Goal: Task Accomplishment & Management: Manage account settings

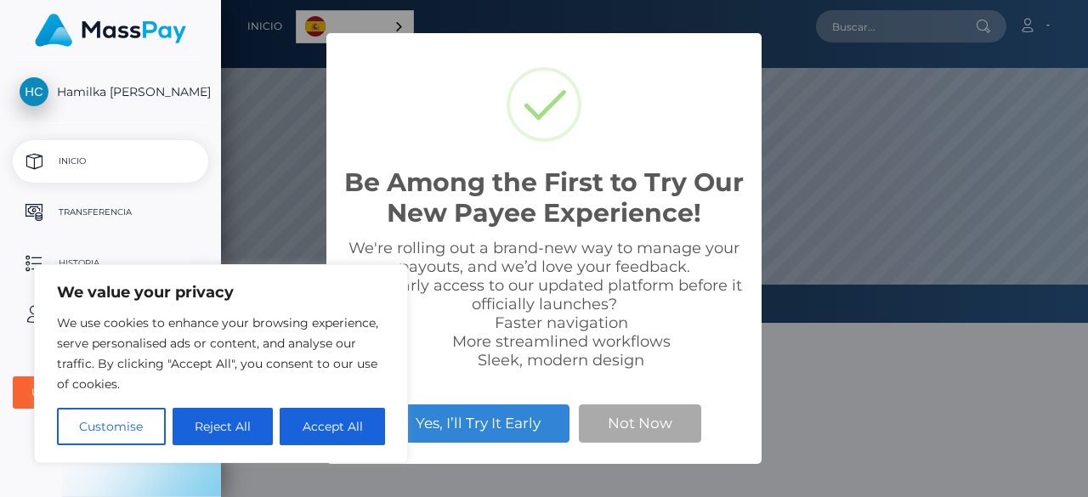
scroll to position [323, 867]
click at [829, 412] on div "Be Among the First to Try Our New Payee Experience! × We're rolling out a brand…" at bounding box center [544, 248] width 1088 height 497
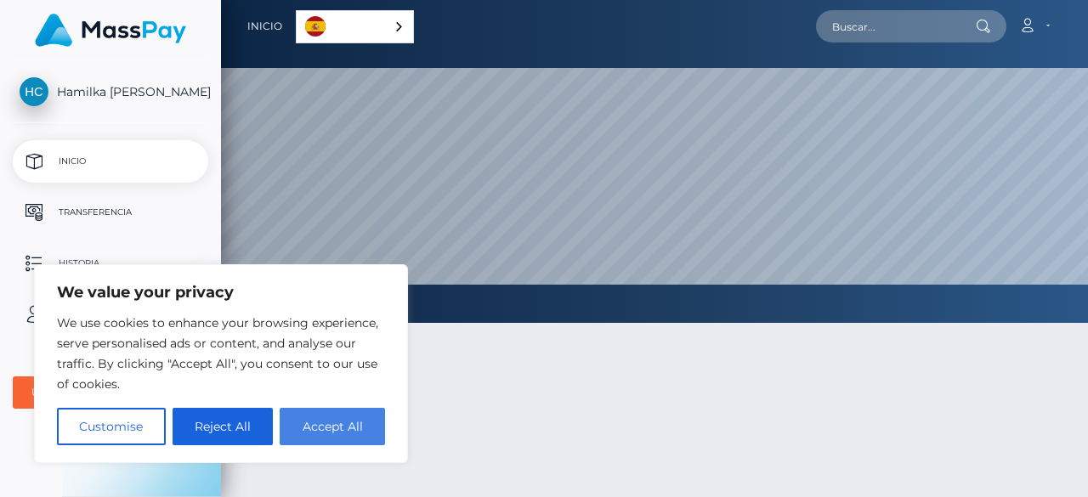
click at [312, 427] on button "Accept All" at bounding box center [332, 426] width 105 height 37
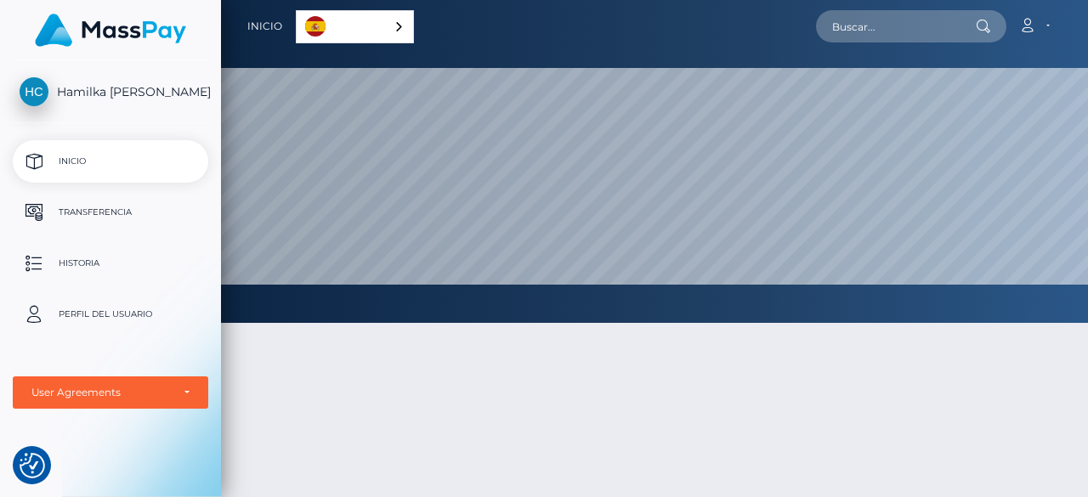
checkbox input "true"
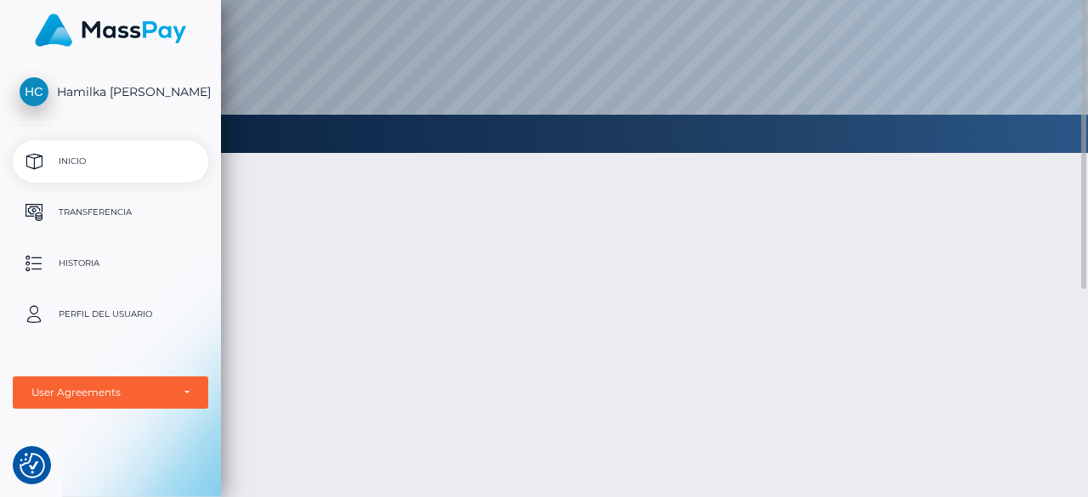
scroll to position [0, 0]
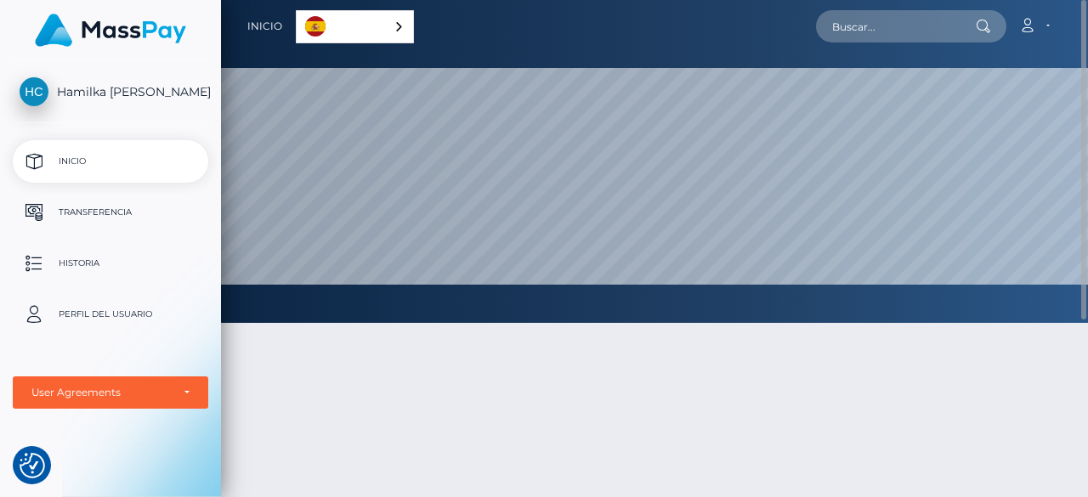
click at [396, 22] on div "Español" at bounding box center [355, 26] width 118 height 33
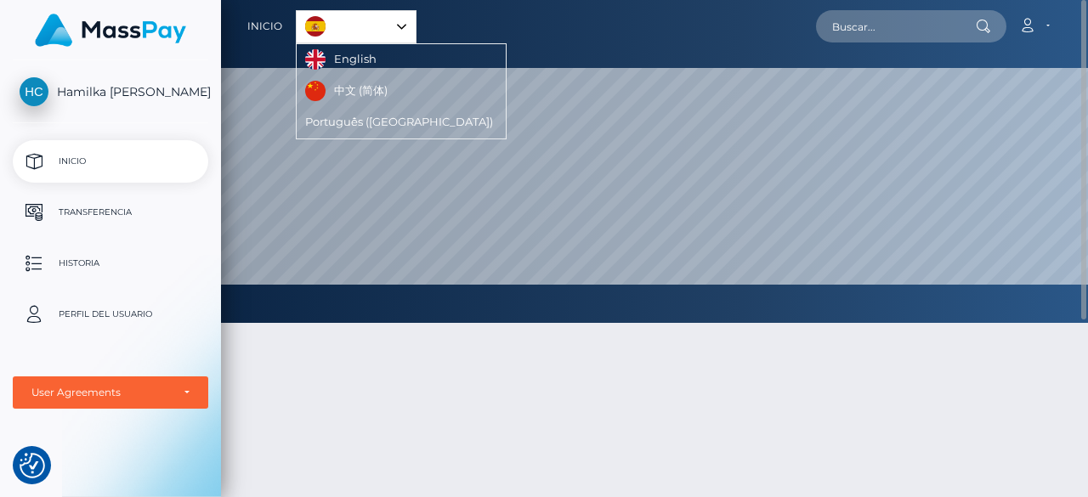
click at [405, 26] on div "Español" at bounding box center [356, 26] width 121 height 33
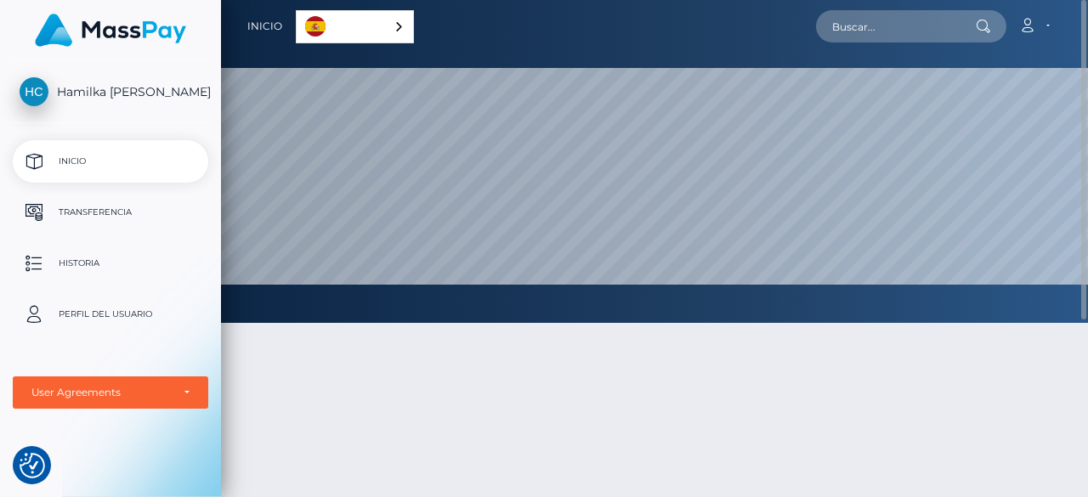
click at [271, 389] on div at bounding box center [654, 493] width 867 height 393
click at [63, 264] on p "Historia" at bounding box center [111, 263] width 182 height 25
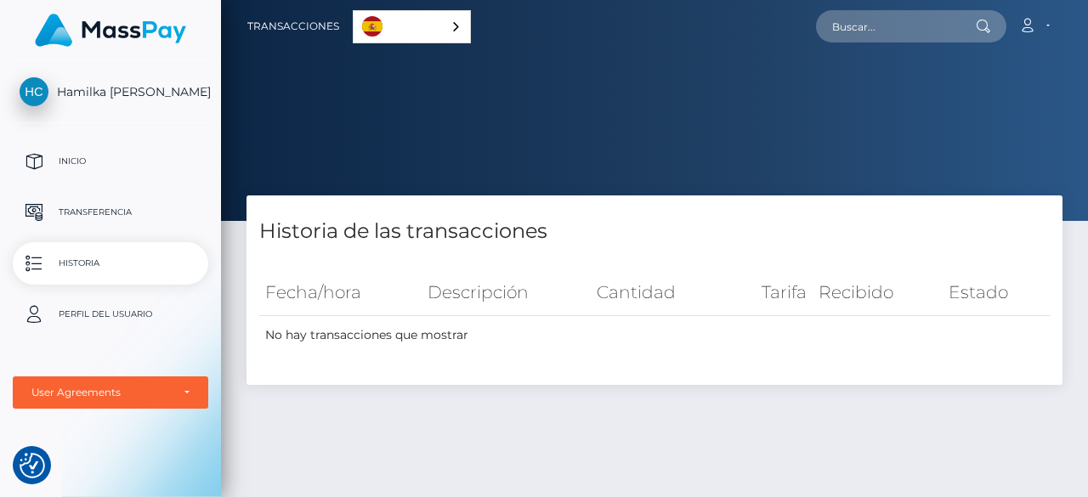
click at [110, 94] on span "Hamilka [PERSON_NAME]" at bounding box center [110, 91] width 195 height 15
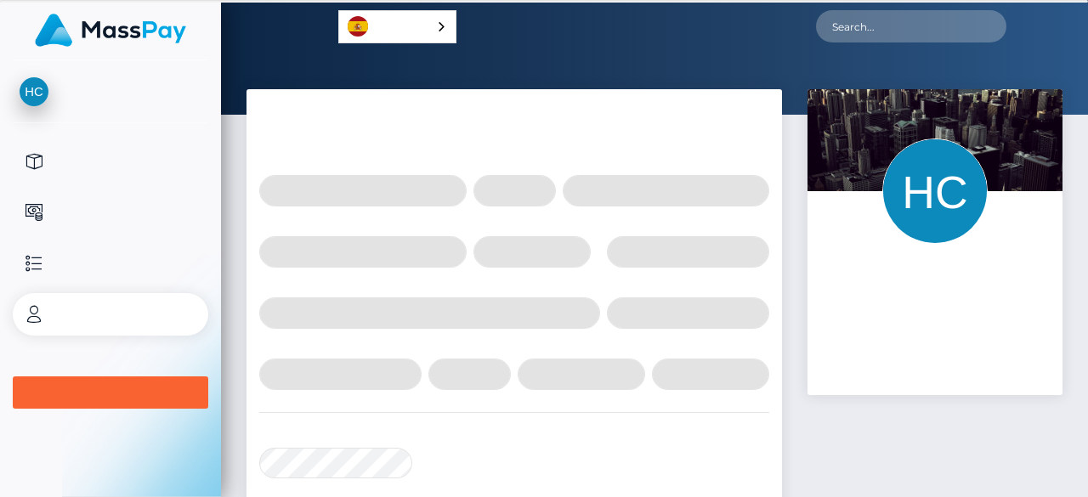
select select
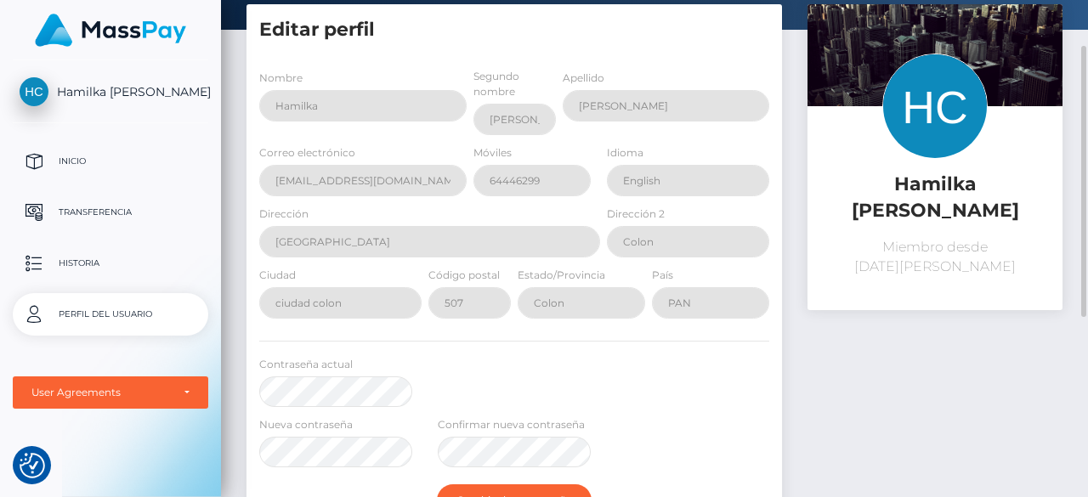
scroll to position [170, 0]
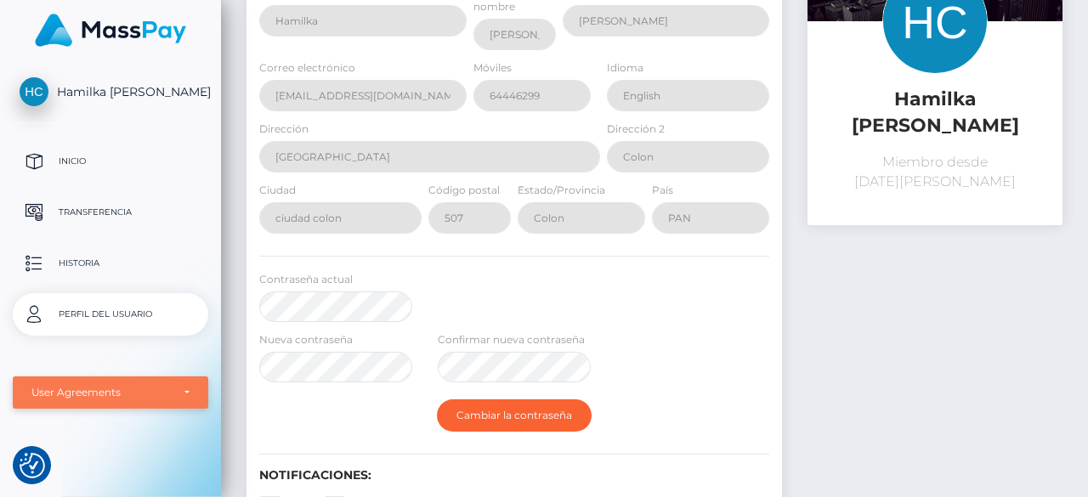
click at [189, 388] on div "User Agreements" at bounding box center [110, 393] width 158 height 14
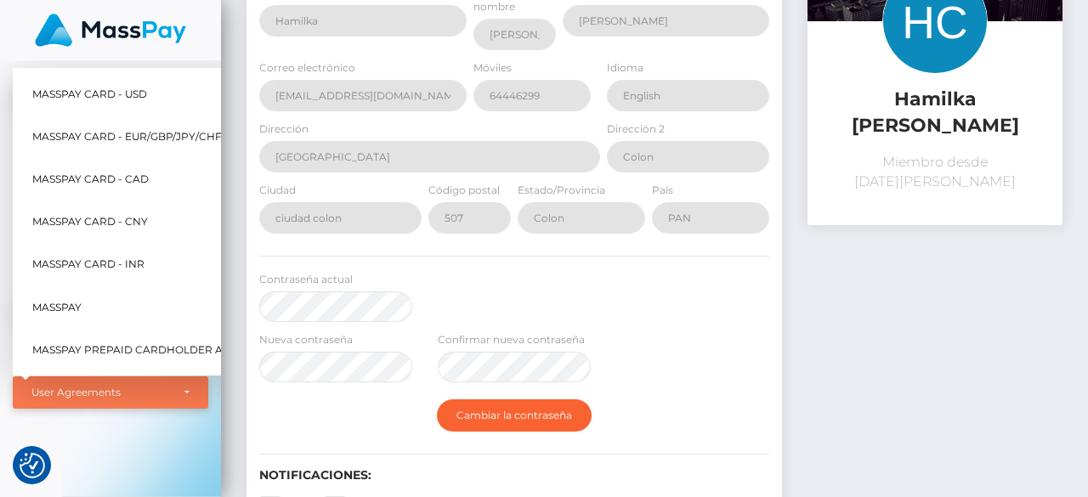
click at [189, 388] on div "User Agreements" at bounding box center [110, 393] width 158 height 14
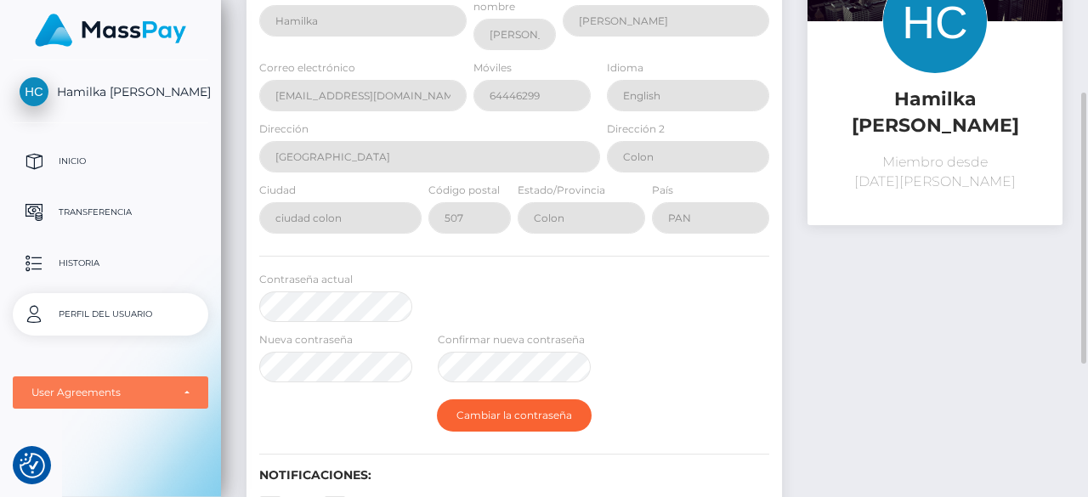
scroll to position [0, 0]
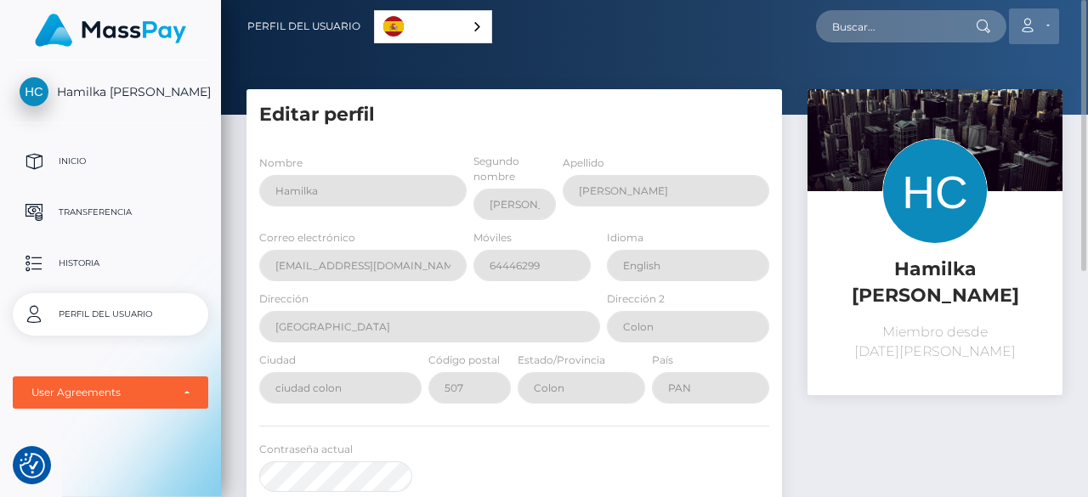
click at [1032, 20] on icon at bounding box center [1027, 26] width 18 height 14
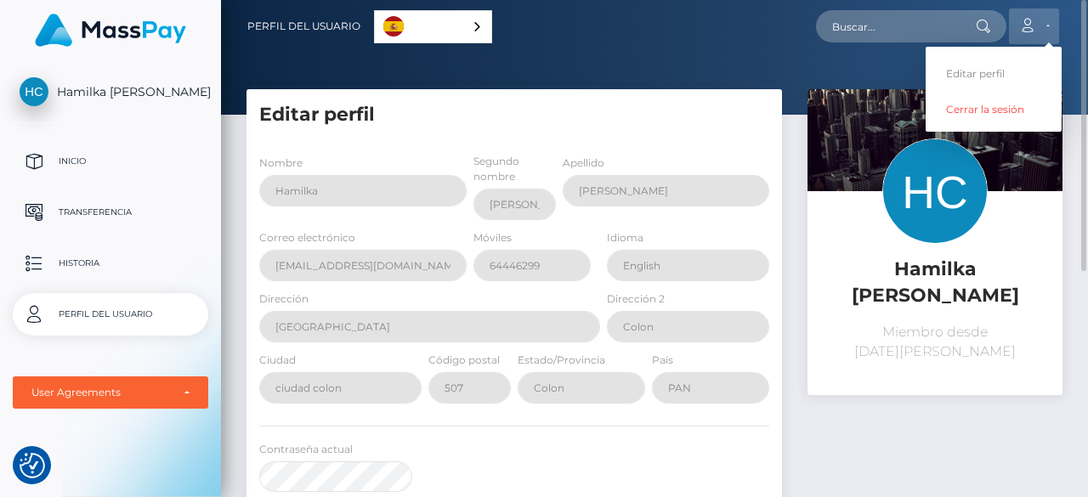
click at [1032, 20] on icon at bounding box center [1027, 26] width 18 height 14
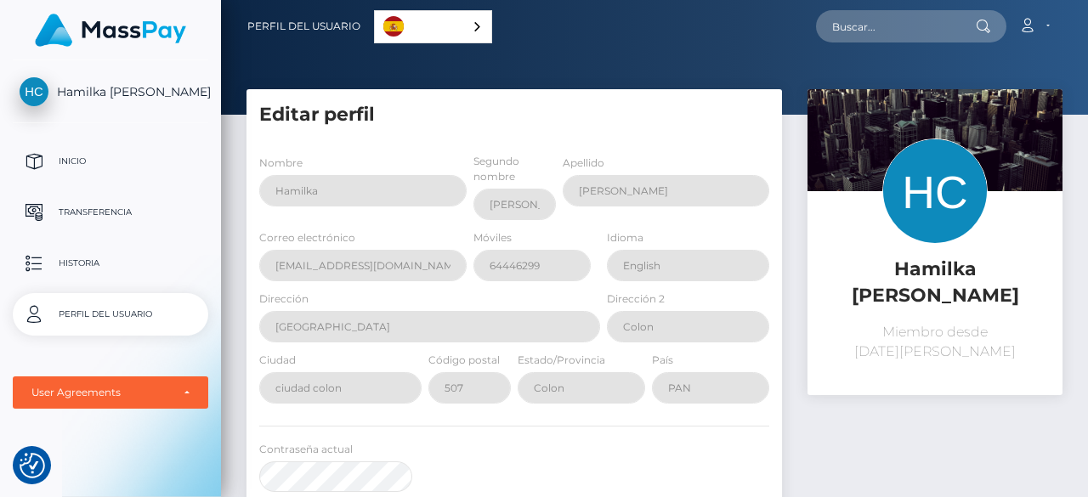
click at [102, 83] on link "Hamilka [PERSON_NAME]" at bounding box center [110, 91] width 221 height 29
click at [920, 413] on div "Hamilka [PERSON_NAME] Miembro desde [DATE][PERSON_NAME]" at bounding box center [935, 446] width 280 height 715
click at [1039, 20] on link "Cuenta" at bounding box center [1034, 26] width 50 height 36
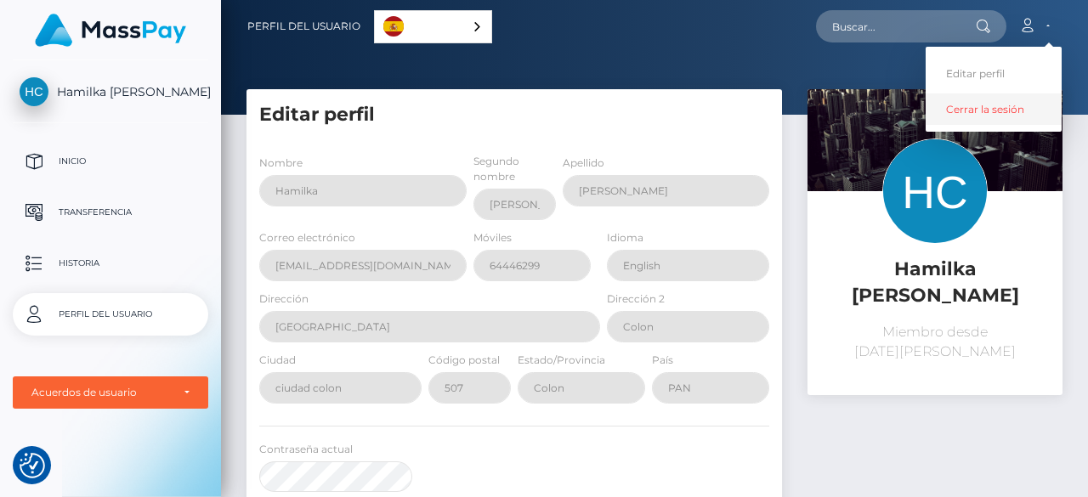
click at [1004, 107] on link "Cerrar la sesión" at bounding box center [993, 108] width 136 height 31
